Goal: Find specific page/section: Locate item on page

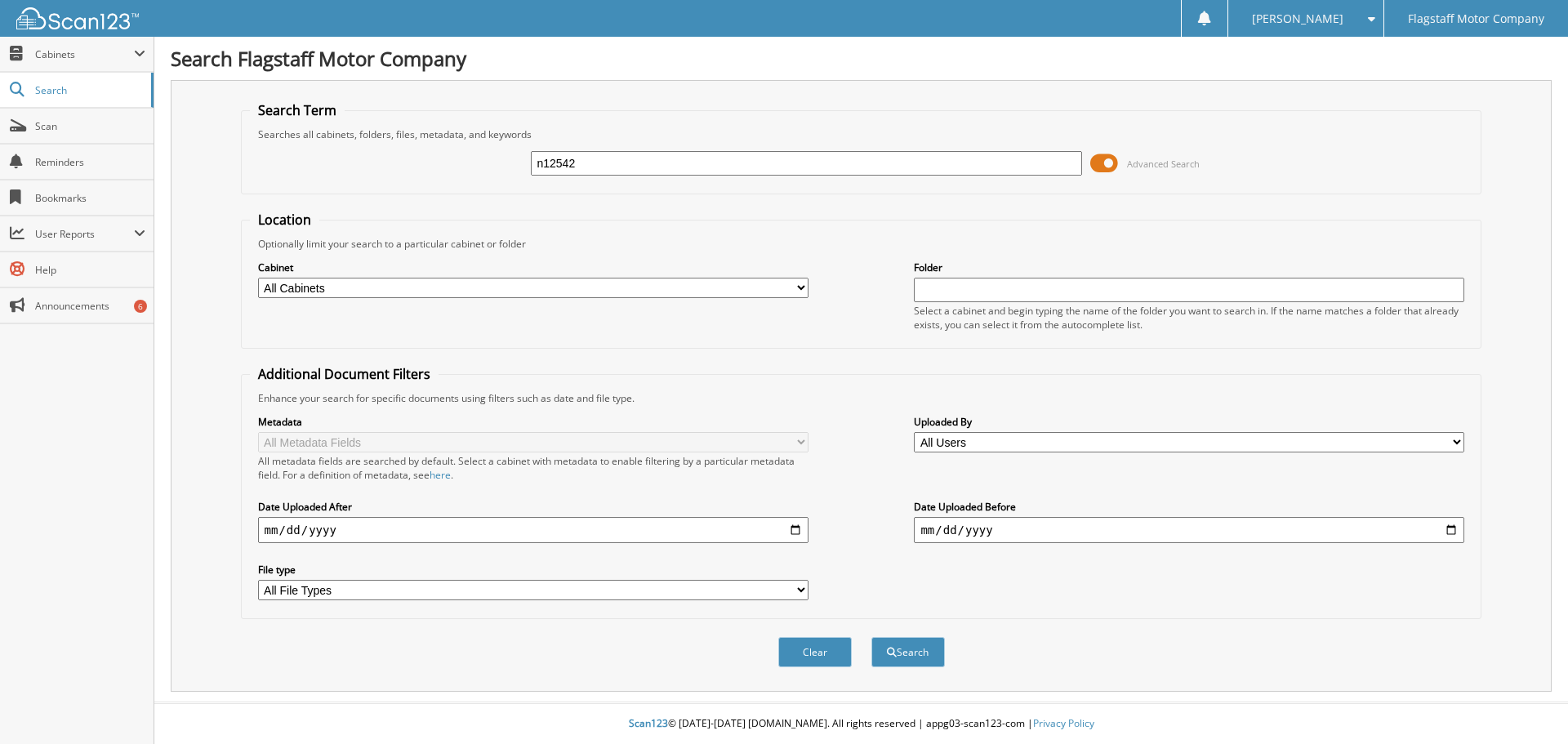
type input "n12542"
click at [871, 638] on button "Search" at bounding box center [908, 653] width 74 height 30
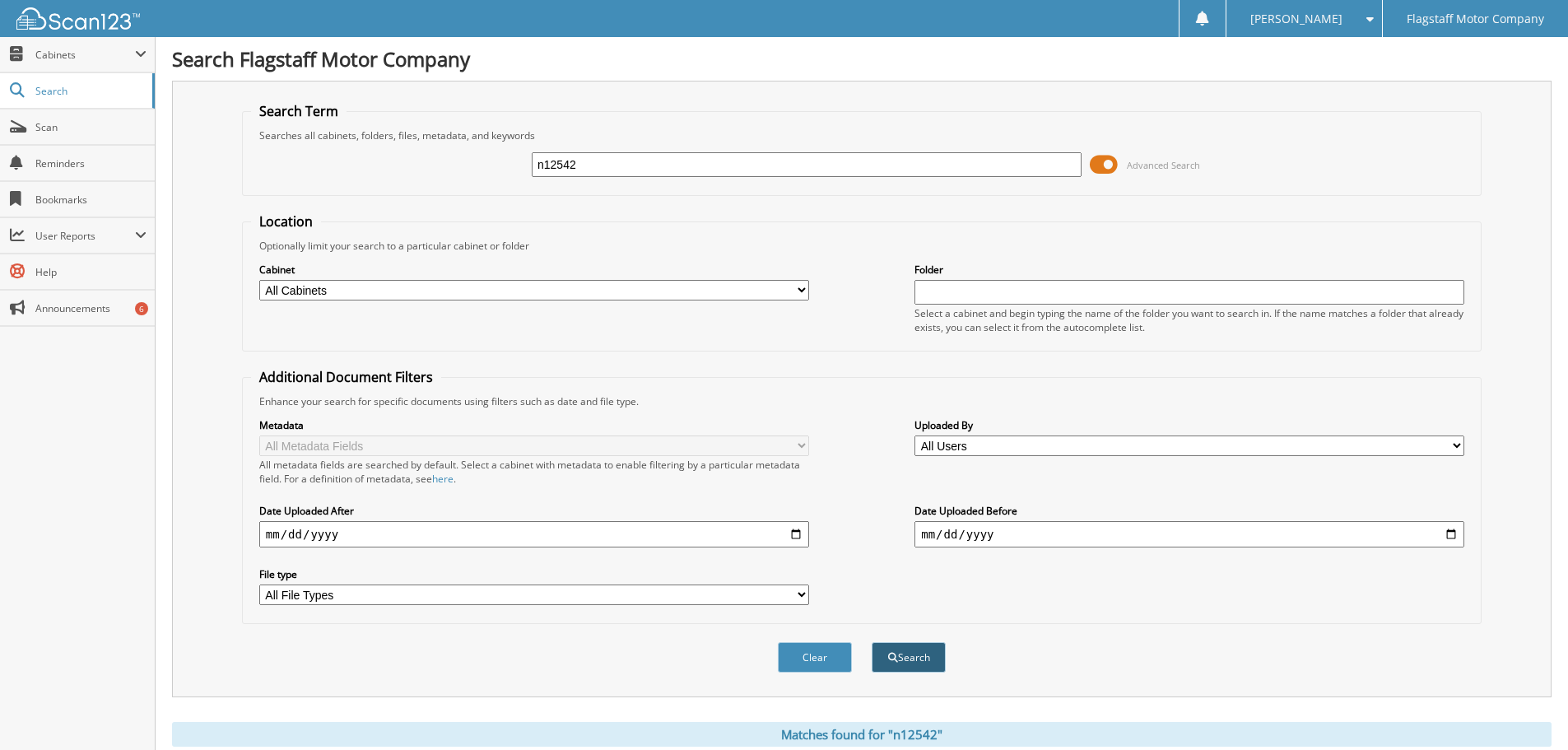
click at [935, 653] on button "Search" at bounding box center [909, 658] width 74 height 30
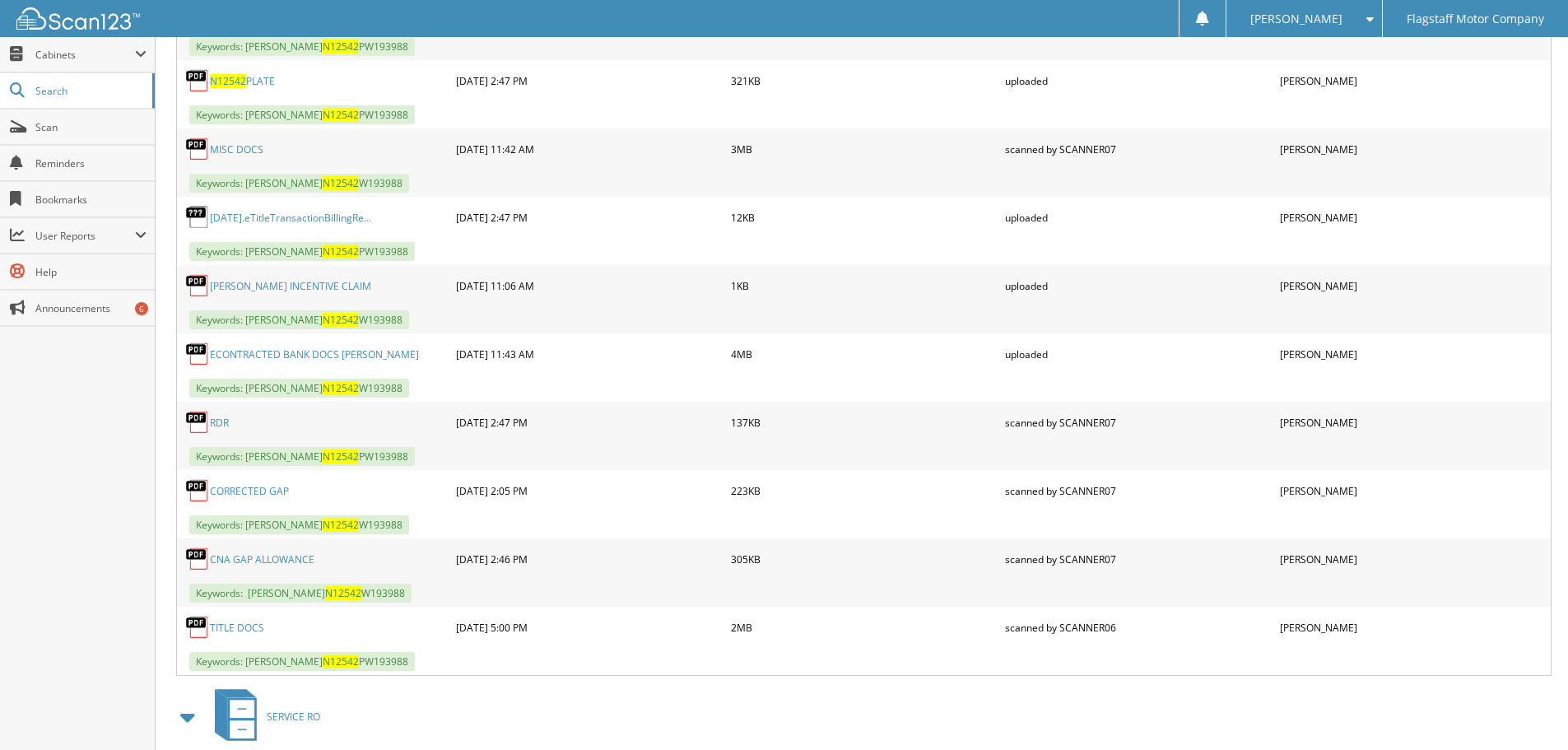
scroll to position [906, 0]
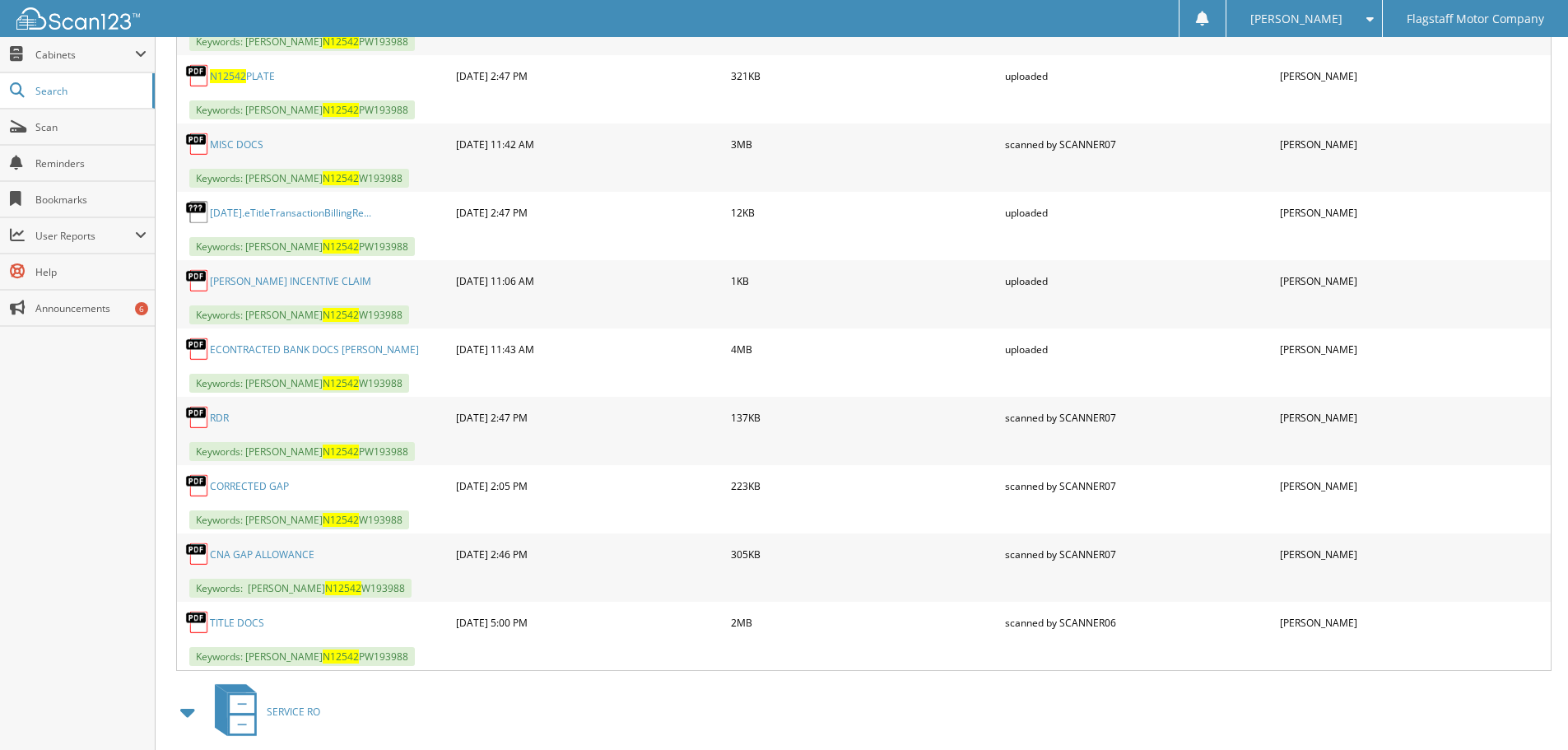
click at [306, 353] on link "ECONTRACTED BANK DOCS [PERSON_NAME]" at bounding box center [314, 350] width 209 height 14
